Goal: Task Accomplishment & Management: Manage account settings

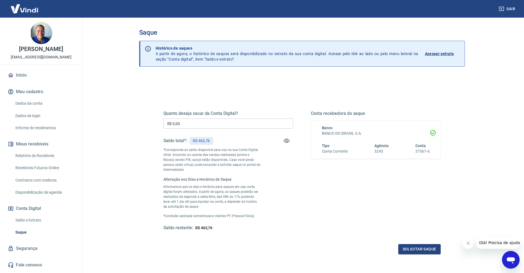
click at [208, 141] on p "R$ 462,76" at bounding box center [201, 141] width 17 height 6
copy div "R$ 462,76"
drag, startPoint x: 189, startPoint y: 127, endPoint x: 152, endPoint y: 129, distance: 36.9
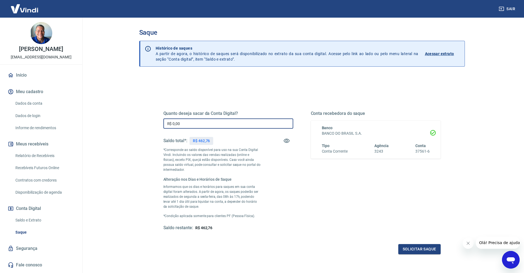
click at [152, 129] on div "Quanto deseja sacar da Conta Digital? R$ 0,00 ​ Saldo total*: R$ 462,76 *Corres…" at bounding box center [302, 173] width 304 height 174
paste input "462,76"
type input "R$ 462,76"
click at [148, 136] on div "Quanto deseja sacar da Conta Digital? R$ 462,76 ​ Saldo total*: R$ 462,76 *Corr…" at bounding box center [302, 196] width 326 height 243
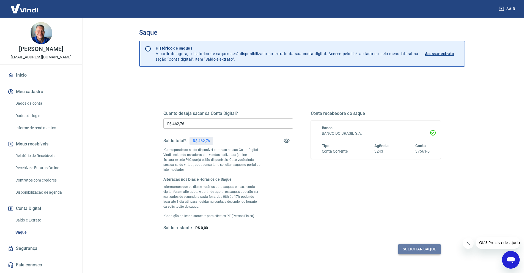
click at [427, 247] on button "Solicitar saque" at bounding box center [420, 249] width 42 height 10
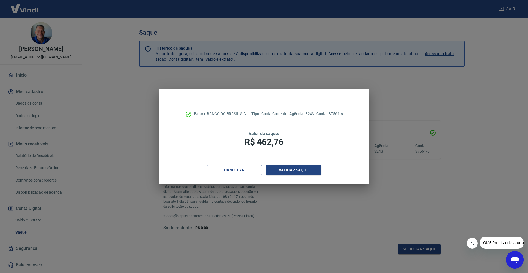
click at [86, 10] on div "Banco: BANCO DO BRASIL S.A. Tipo: Conta Corrente Agência: 3243 Conta: 37561-6 V…" at bounding box center [264, 136] width 528 height 273
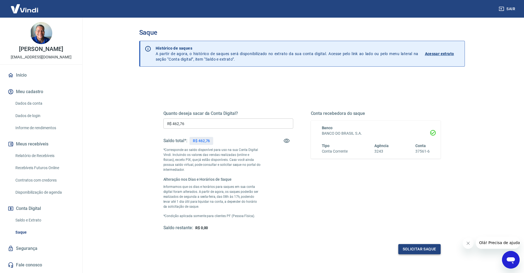
click at [413, 249] on button "Solicitar saque" at bounding box center [420, 249] width 42 height 10
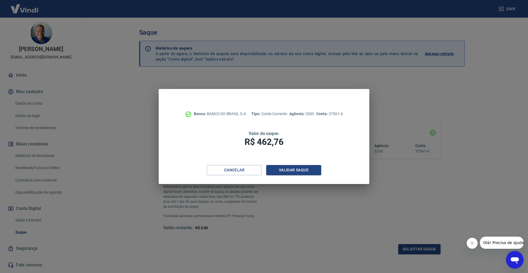
click at [279, 176] on div "Cancelar Validar saque" at bounding box center [264, 174] width 211 height 19
click at [283, 173] on button "Validar saque" at bounding box center [293, 170] width 55 height 10
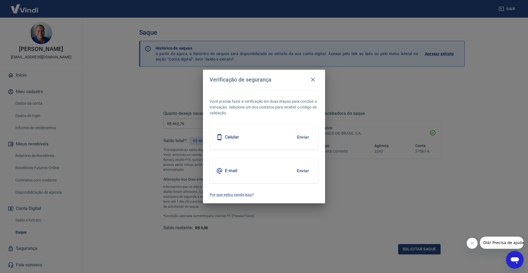
click at [308, 169] on button "Enviar" at bounding box center [303, 171] width 18 height 12
click at [307, 171] on button "Enviar" at bounding box center [303, 171] width 18 height 12
click at [304, 173] on button "Enviar" at bounding box center [303, 171] width 18 height 12
click at [304, 173] on body "Sair [PERSON_NAME] [EMAIL_ADDRESS][DOMAIN_NAME] Início Meu cadastro Dados da co…" at bounding box center [264, 136] width 528 height 273
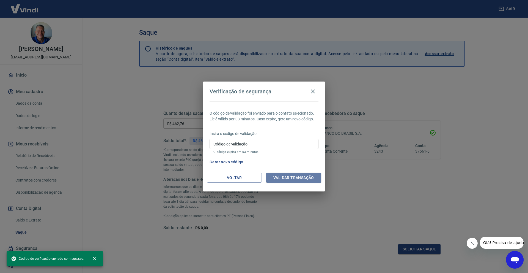
click at [304, 173] on button "Validar transação" at bounding box center [293, 178] width 55 height 10
click at [304, 173] on div "Validar transação" at bounding box center [293, 178] width 55 height 10
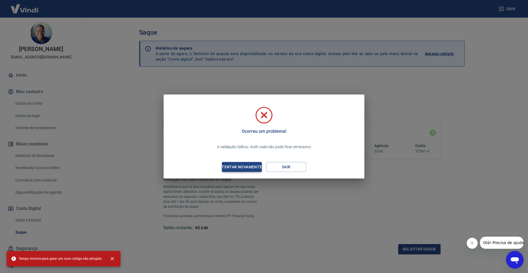
click at [253, 164] on div "Tentar novamente" at bounding box center [241, 166] width 53 height 7
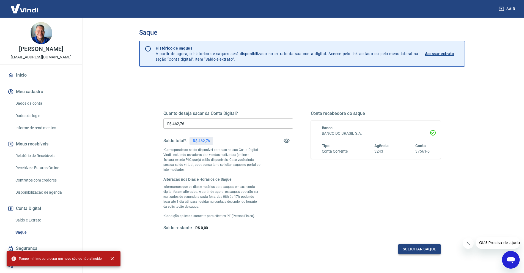
click at [409, 244] on button "Solicitar saque" at bounding box center [420, 249] width 42 height 10
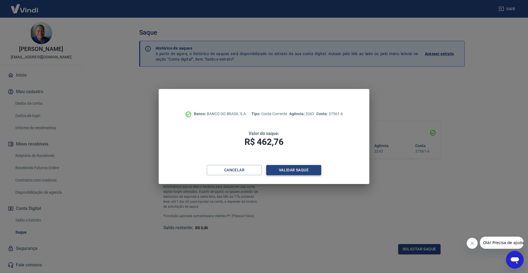
click at [274, 170] on button "Validar saque" at bounding box center [293, 170] width 55 height 10
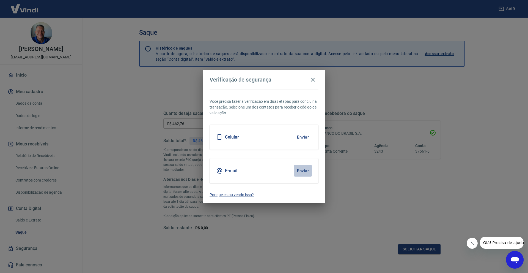
click at [305, 175] on button "Enviar" at bounding box center [303, 171] width 18 height 12
click at [305, 171] on button "Enviar" at bounding box center [303, 171] width 18 height 12
click at [307, 178] on div "E-mail Enviar" at bounding box center [264, 170] width 109 height 25
click at [305, 170] on button "Enviar" at bounding box center [303, 171] width 18 height 12
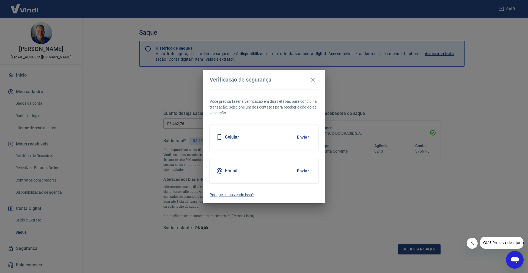
click at [305, 170] on button "Enviar" at bounding box center [303, 171] width 18 height 12
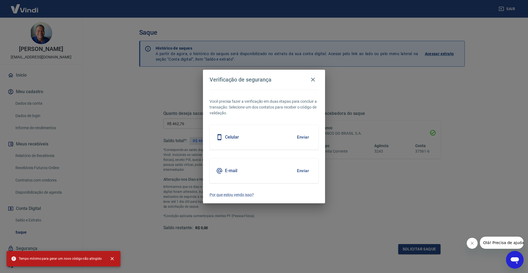
click at [305, 170] on button "Enviar" at bounding box center [303, 171] width 18 height 12
click at [316, 79] on icon "button" at bounding box center [313, 79] width 7 height 7
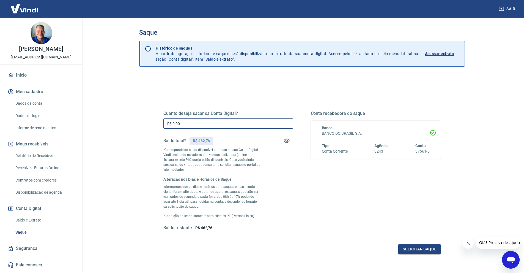
click at [202, 122] on input "R$ 0,00" at bounding box center [228, 123] width 130 height 10
click at [204, 140] on p "R$ 462,76" at bounding box center [201, 141] width 17 height 6
copy div "R$ 462,76"
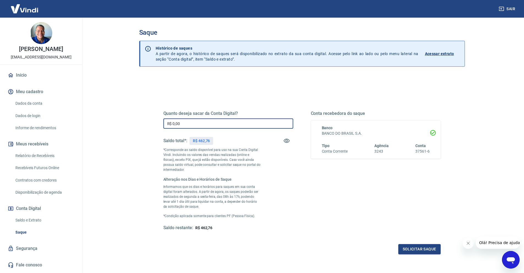
drag, startPoint x: 200, startPoint y: 122, endPoint x: 106, endPoint y: 123, distance: 93.6
click at [106, 123] on main "Saque Histórico de saques A partir de agora, o histórico de saques será disponi…" at bounding box center [302, 145] width 445 height 255
paste input "462,76"
type input "R$ 462,76"
click at [215, 147] on div "Saldo total*: R$ 462,76" at bounding box center [228, 140] width 130 height 13
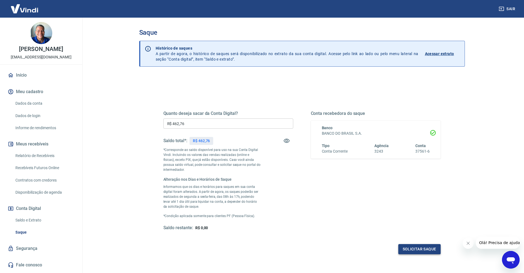
click at [413, 245] on button "Solicitar saque" at bounding box center [420, 249] width 42 height 10
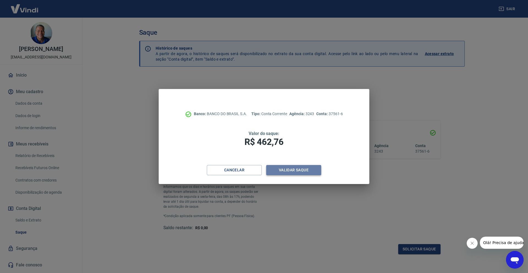
click at [312, 171] on button "Validar saque" at bounding box center [293, 170] width 55 height 10
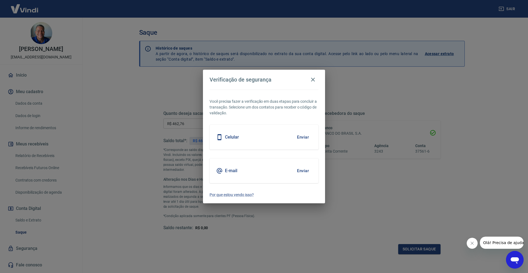
click at [298, 170] on button "Enviar" at bounding box center [303, 171] width 18 height 12
click at [306, 173] on button "Enviar" at bounding box center [303, 171] width 18 height 12
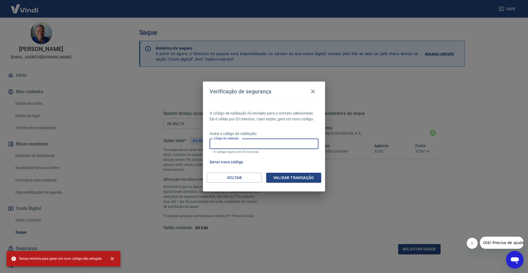
drag, startPoint x: 238, startPoint y: 145, endPoint x: 239, endPoint y: 148, distance: 3.4
click at [238, 145] on input "Código de validação" at bounding box center [264, 144] width 109 height 10
paste input "628393"
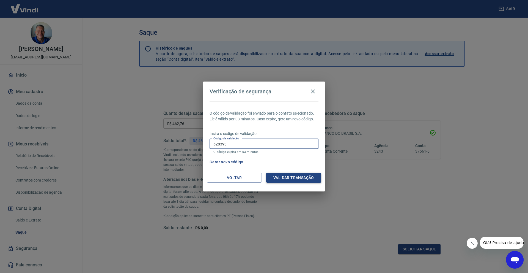
type input "628393"
click at [295, 179] on button "Validar transação" at bounding box center [293, 178] width 55 height 10
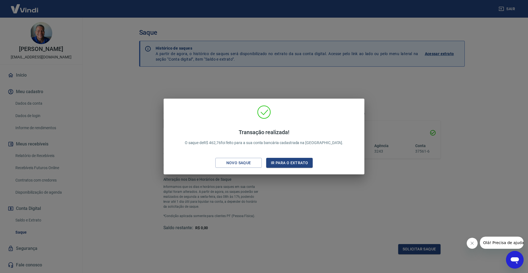
click at [86, 24] on div "Transação realizada! O saque de R$ 462,76 foi feito para a sua conta bancária c…" at bounding box center [264, 136] width 528 height 273
